Goal: Information Seeking & Learning: Understand process/instructions

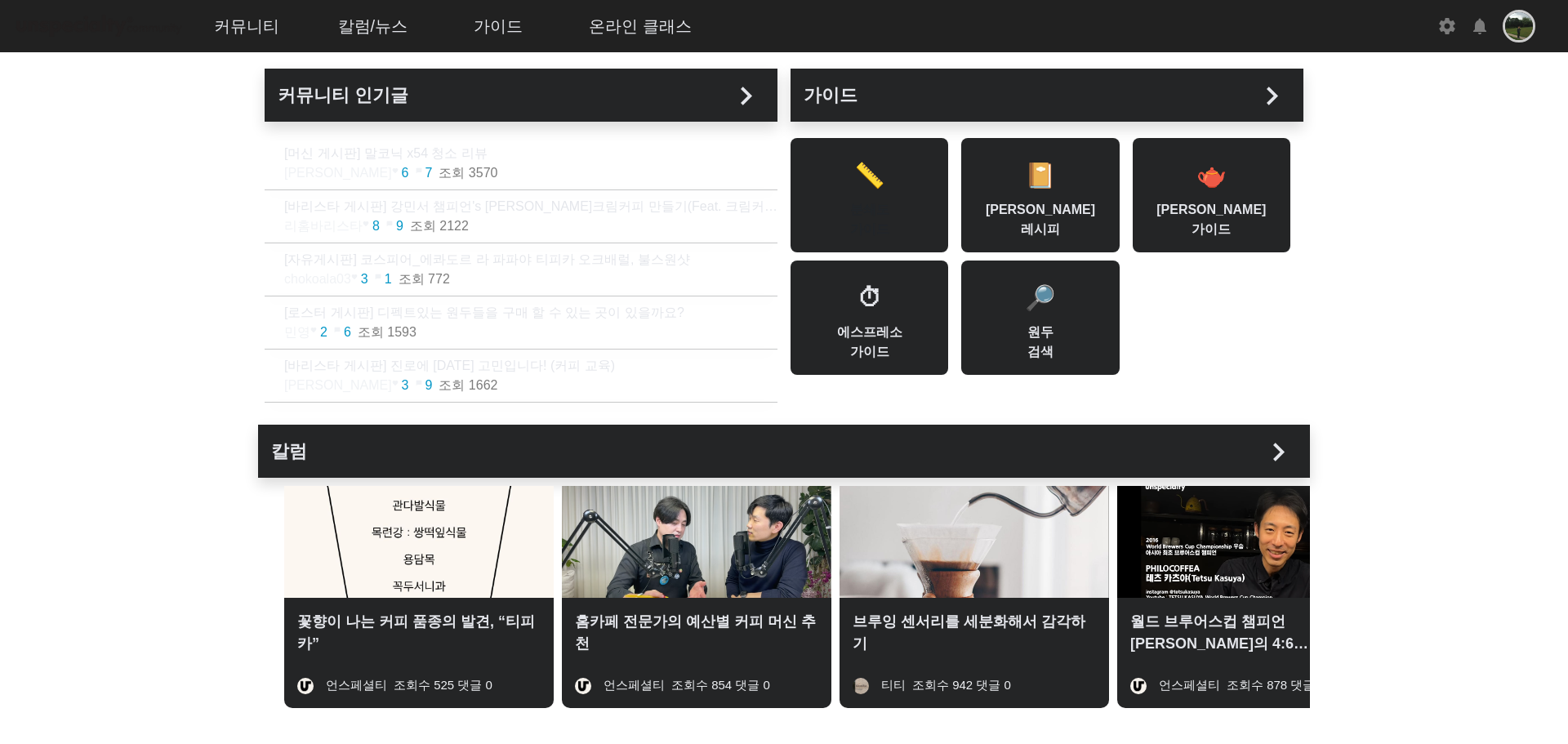
click at [879, 205] on div "📏 분쇄도 가이드" at bounding box center [870, 195] width 158 height 114
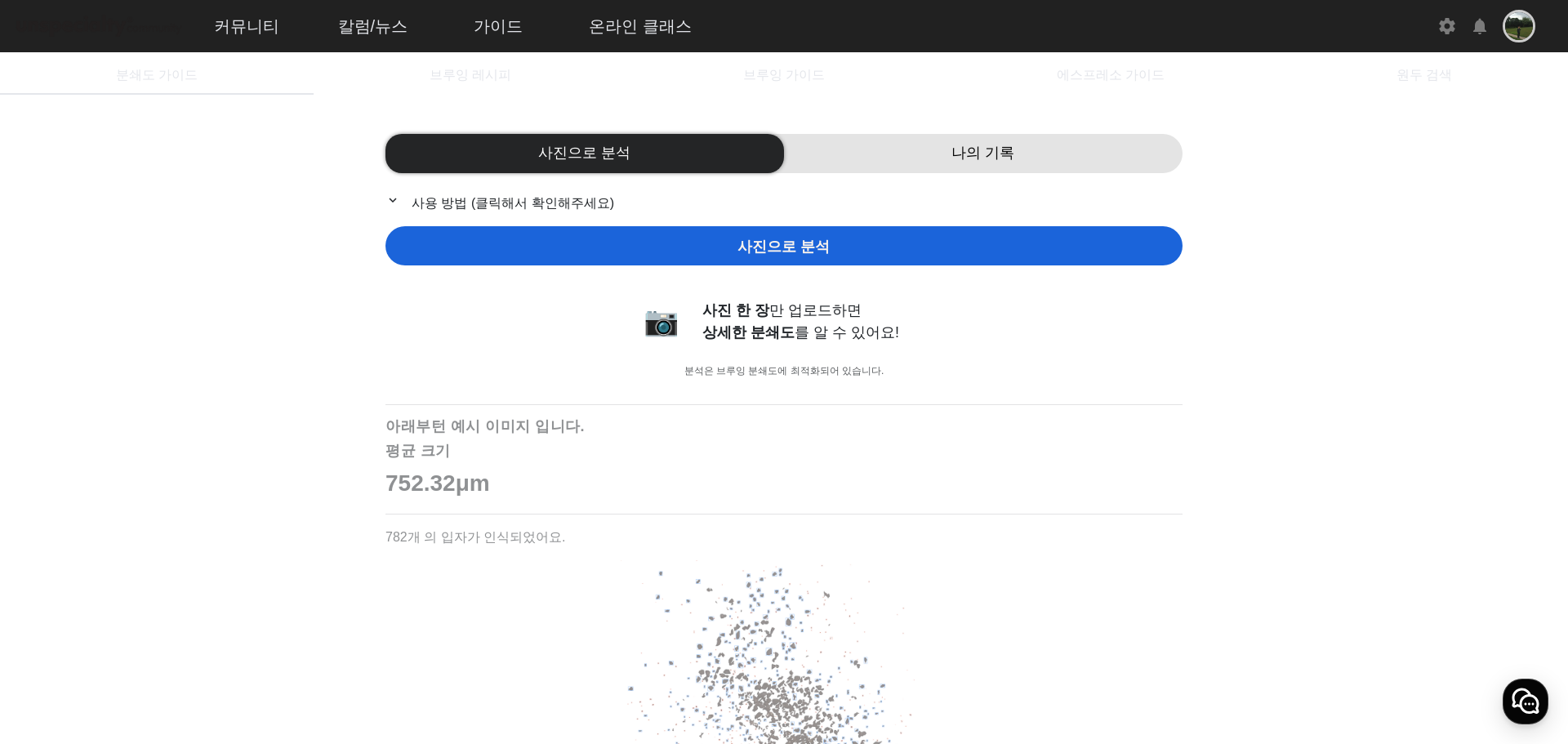
click at [385, 196] on mat-icon "expand_more" at bounding box center [395, 200] width 19 height 14
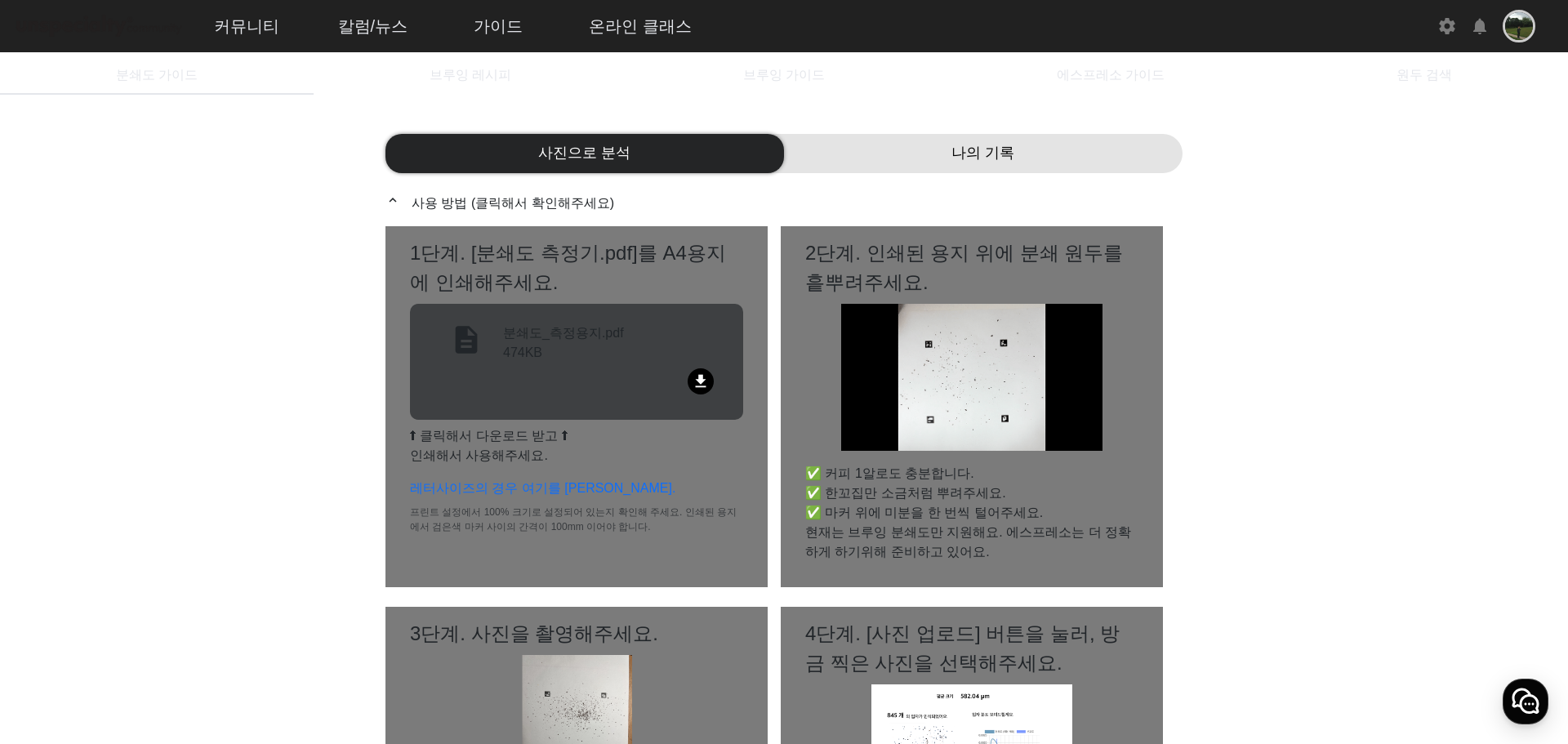
click at [703, 378] on mat-icon "file_download" at bounding box center [700, 381] width 26 height 26
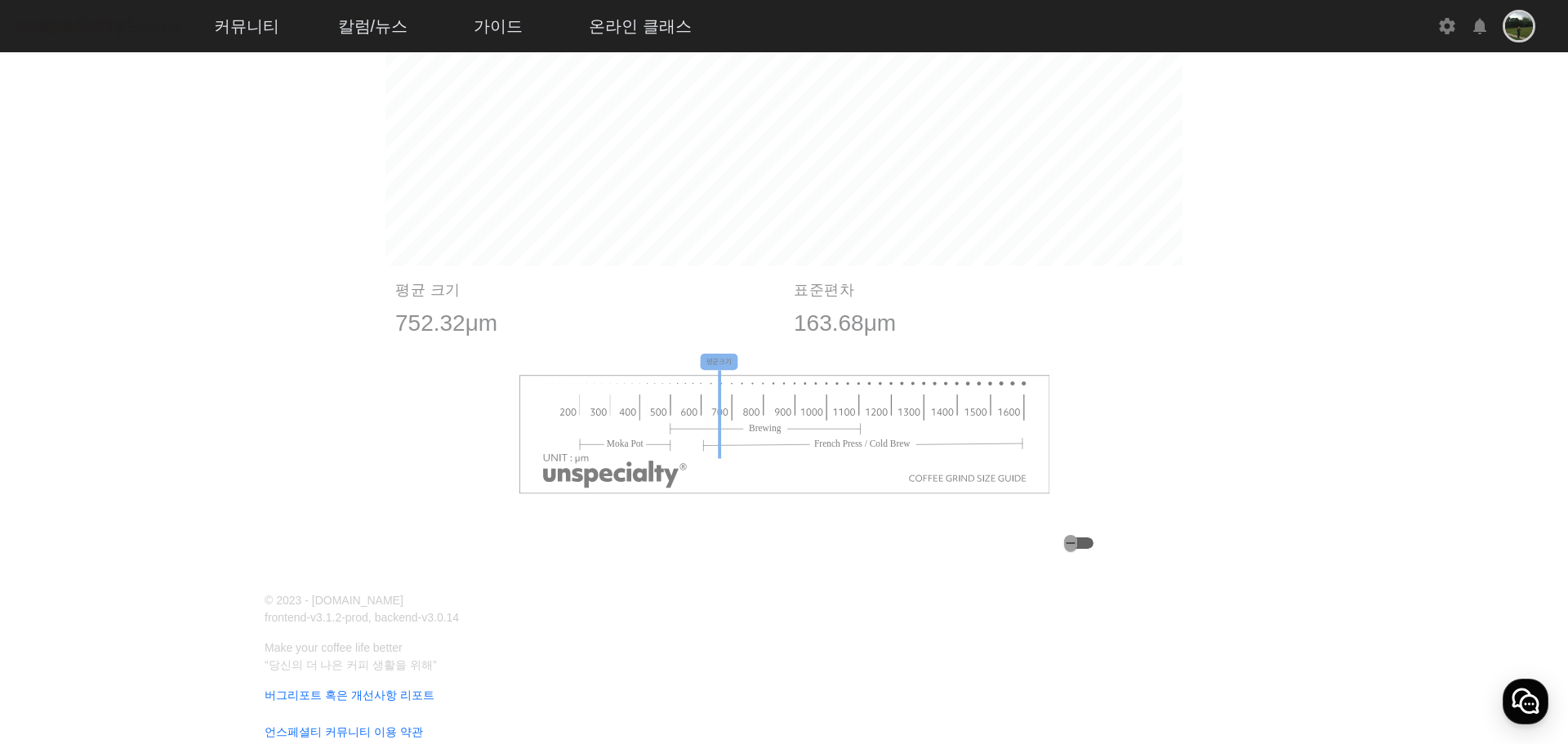
scroll to position [1838, 0]
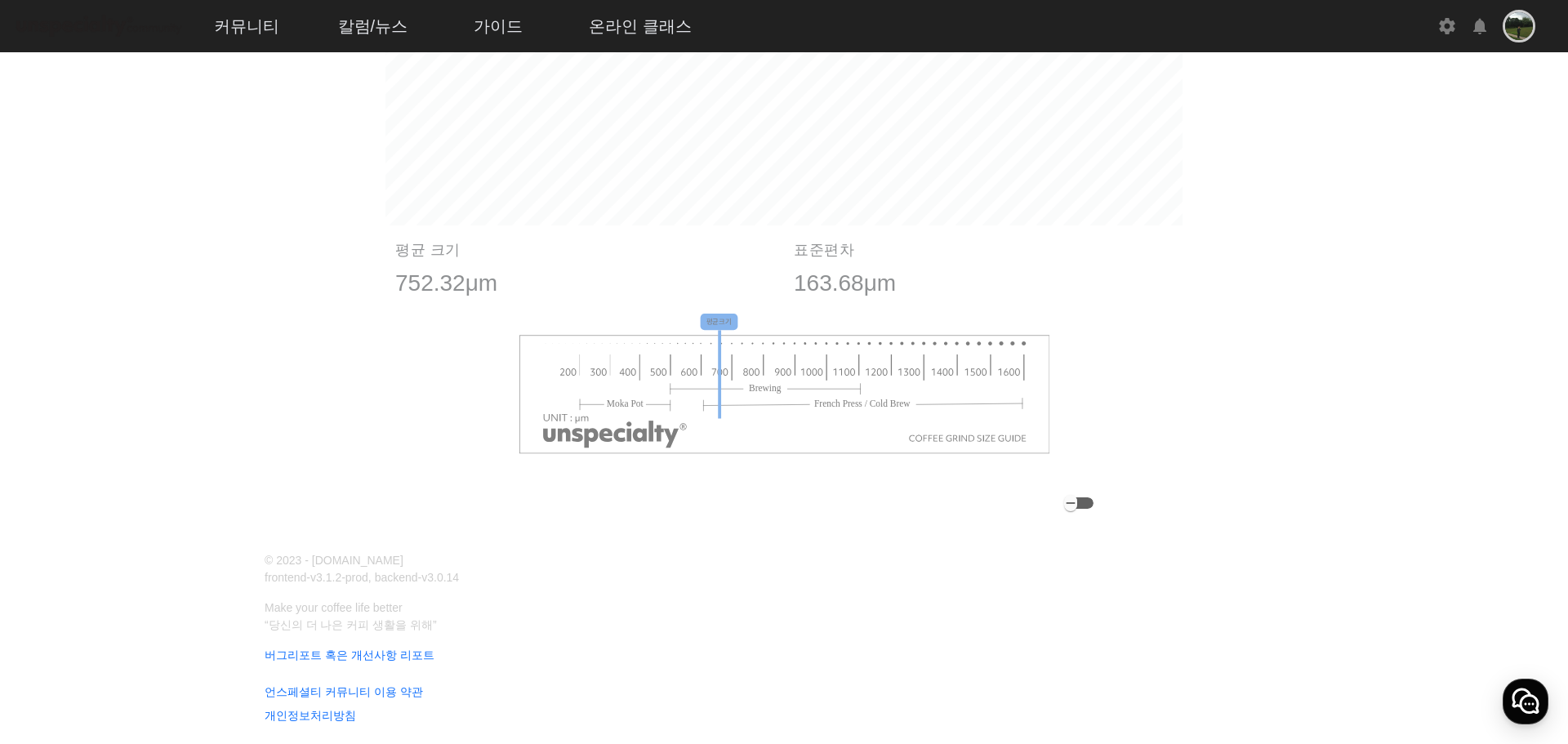
click at [1075, 504] on icon "button" at bounding box center [1070, 504] width 9 height 1
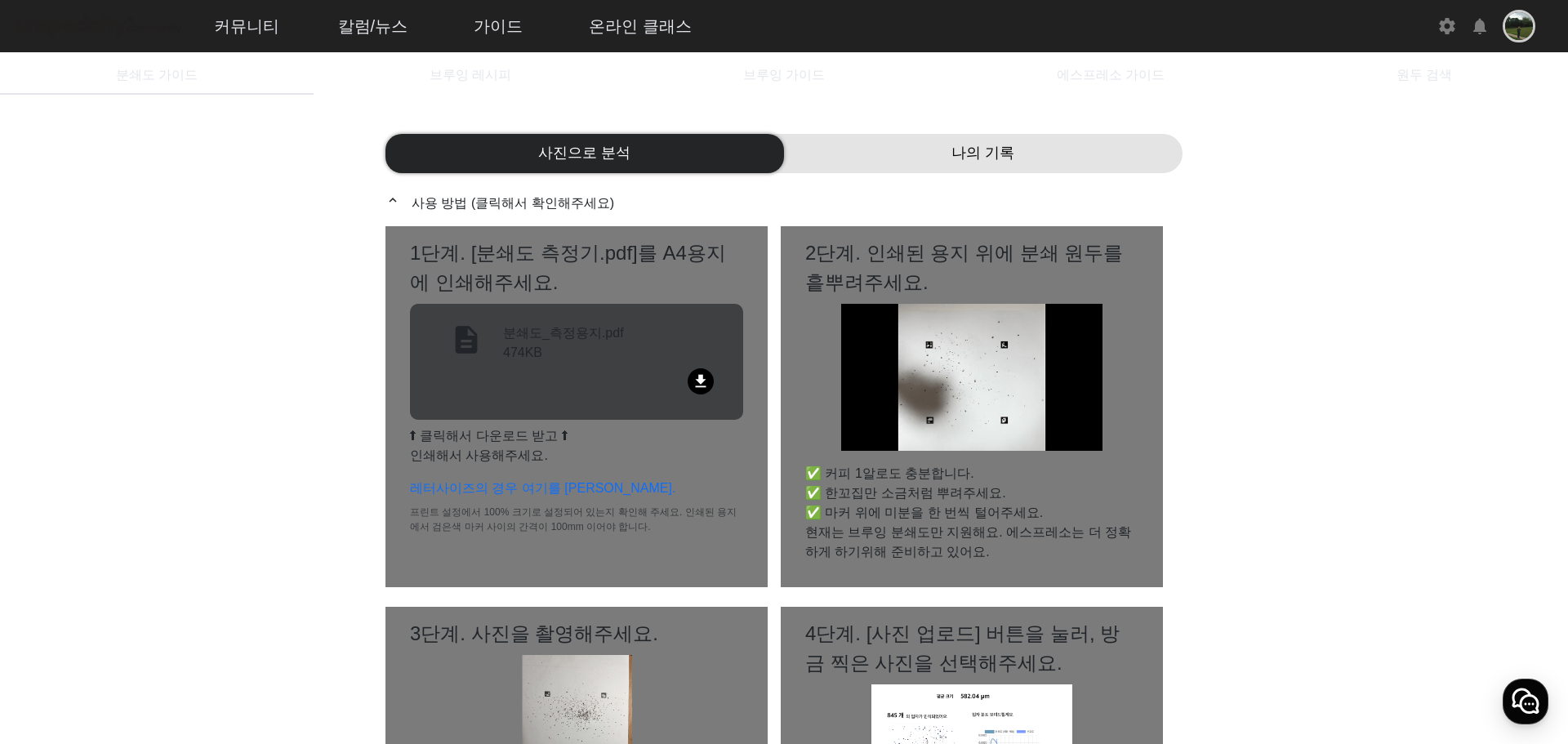
click at [922, 166] on div "나의 기록" at bounding box center [983, 153] width 399 height 39
